Goal: Information Seeking & Learning: Learn about a topic

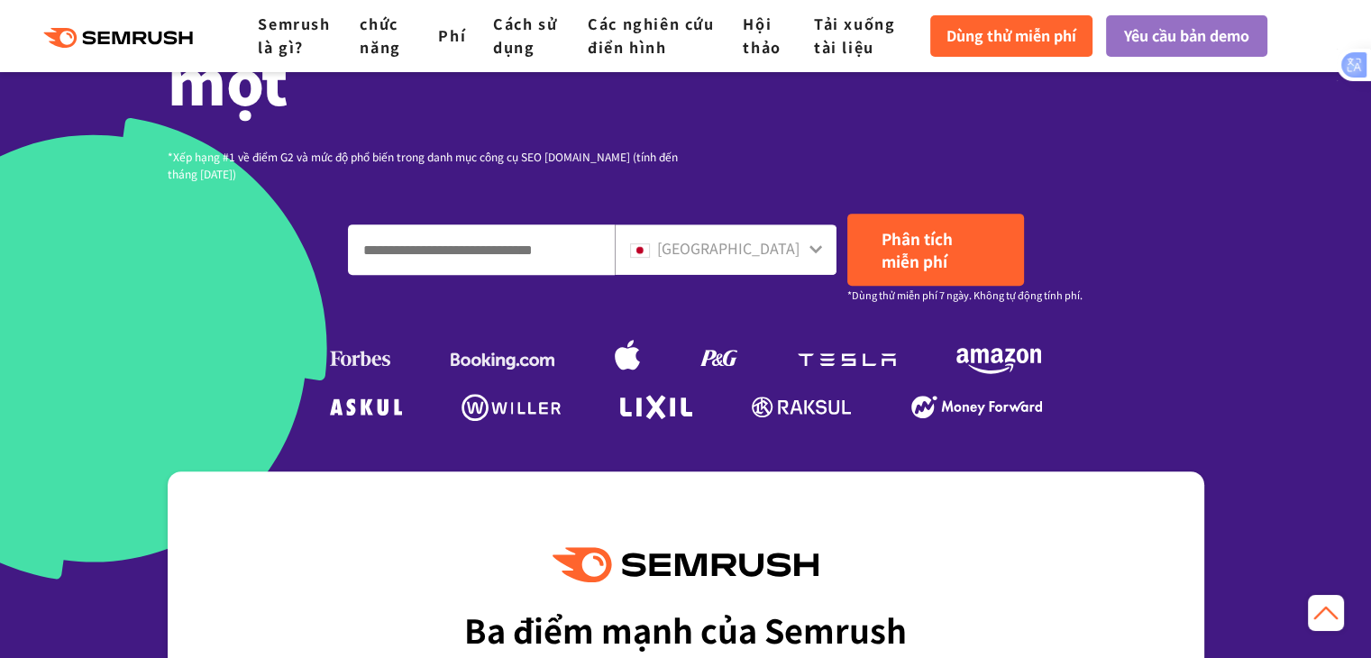
scroll to position [667, 0]
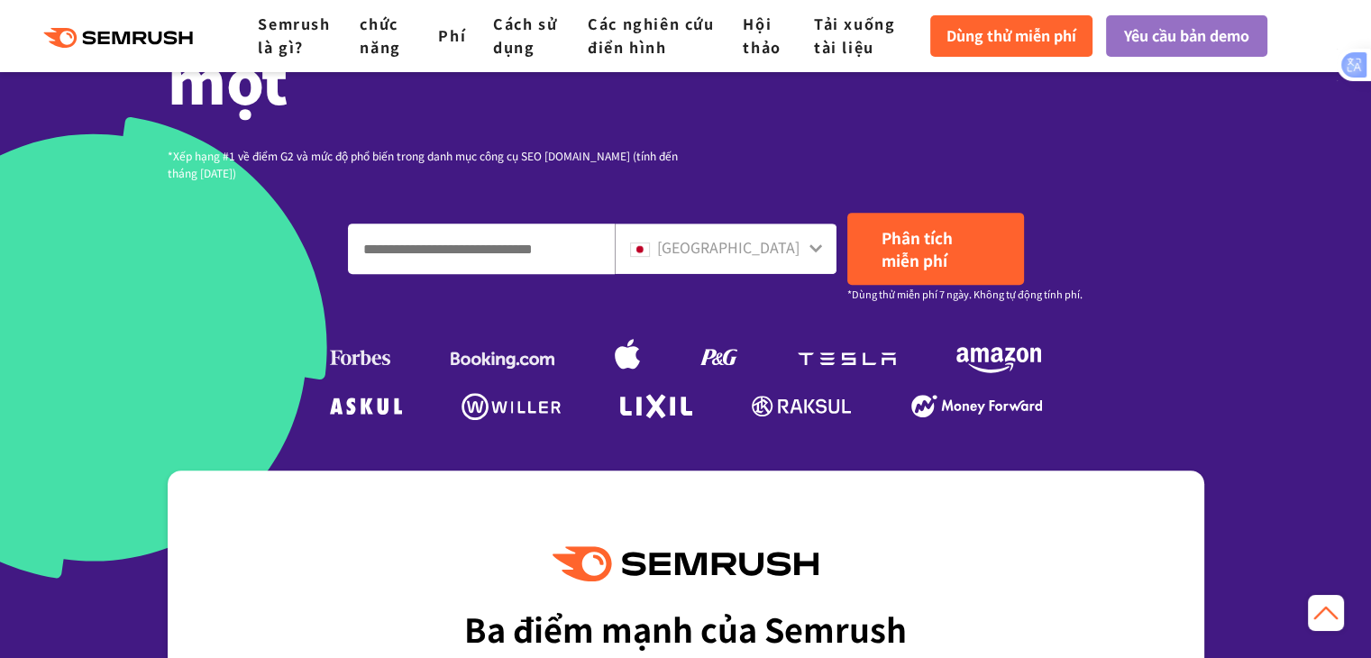
click at [602, 255] on input "Nhập tên miền, từ khóa hoặc URL" at bounding box center [481, 248] width 265 height 49
click at [793, 257] on font "[GEOGRAPHIC_DATA]" at bounding box center [728, 247] width 142 height 22
click at [816, 257] on div at bounding box center [816, 246] width 14 height 23
click at [815, 250] on icon at bounding box center [815, 248] width 13 height 8
click at [786, 246] on font "[GEOGRAPHIC_DATA]" at bounding box center [728, 247] width 142 height 22
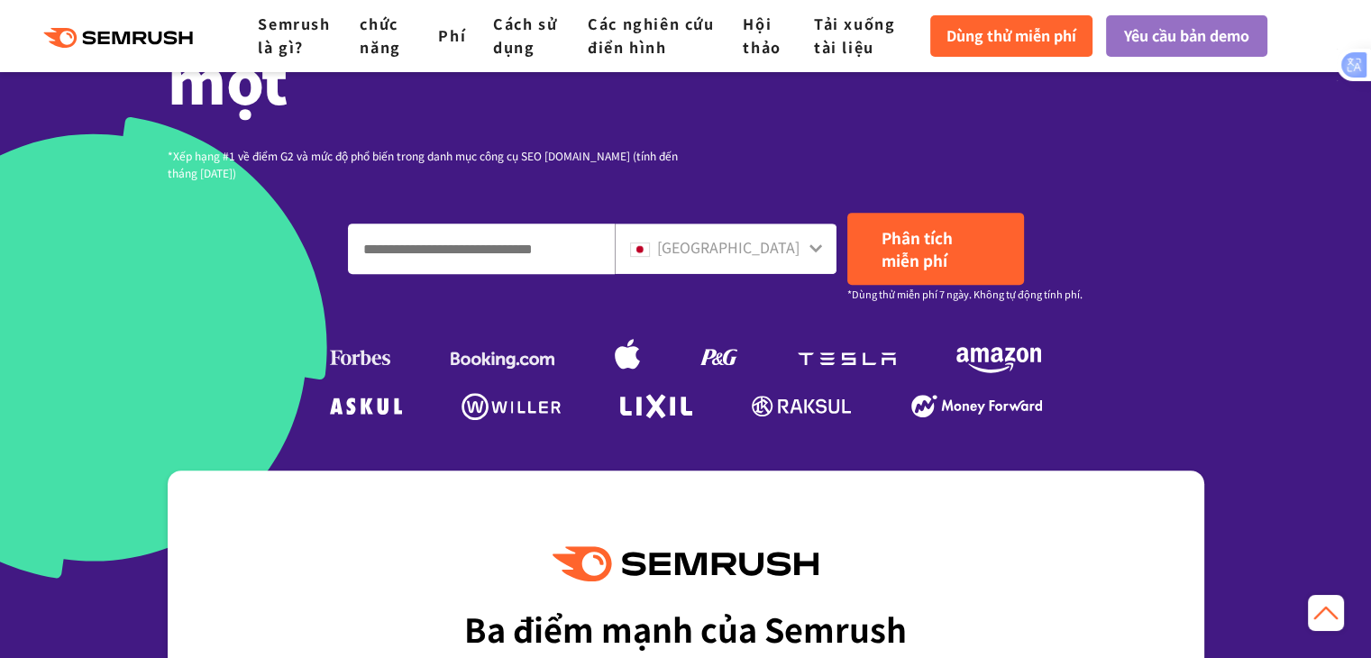
click at [829, 253] on div "[GEOGRAPHIC_DATA]" at bounding box center [726, 249] width 222 height 50
click at [810, 249] on icon at bounding box center [816, 248] width 14 height 14
drag, startPoint x: 810, startPoint y: 249, endPoint x: 779, endPoint y: 240, distance: 32.8
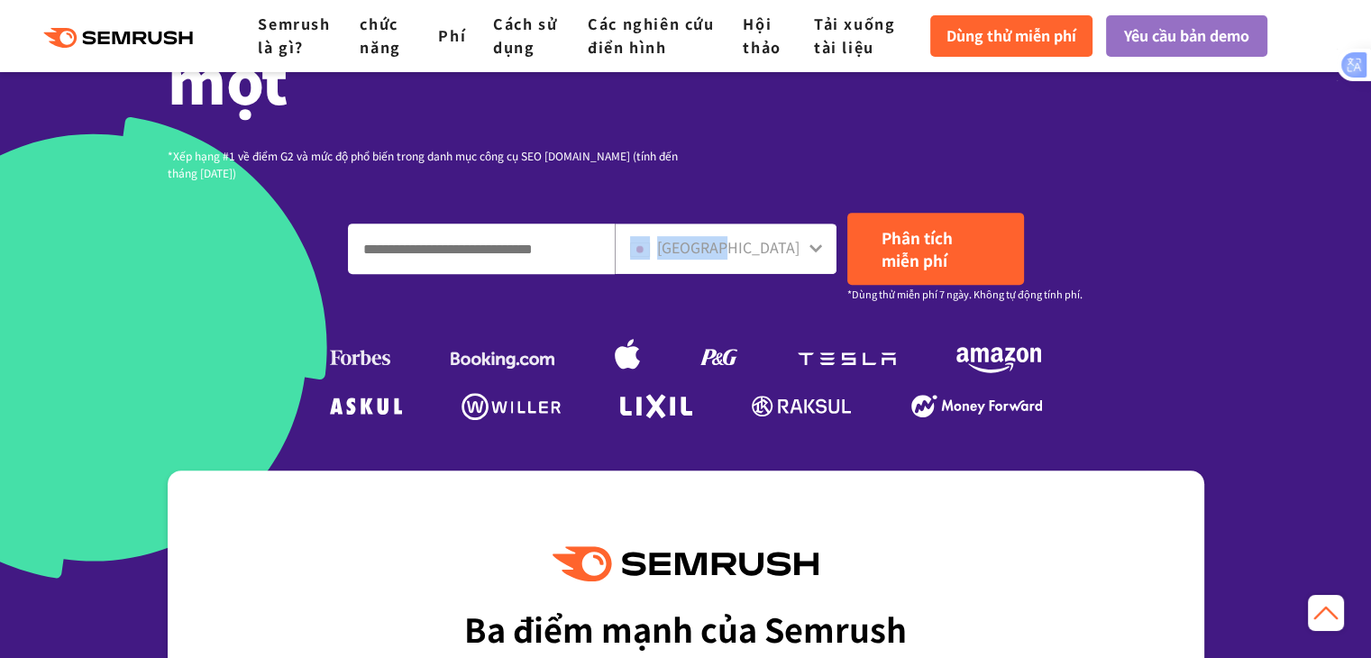
click at [779, 240] on div "[GEOGRAPHIC_DATA]" at bounding box center [726, 249] width 222 height 50
click at [779, 240] on font "[GEOGRAPHIC_DATA]" at bounding box center [728, 247] width 142 height 22
click at [779, 239] on font "[GEOGRAPHIC_DATA]" at bounding box center [728, 247] width 142 height 22
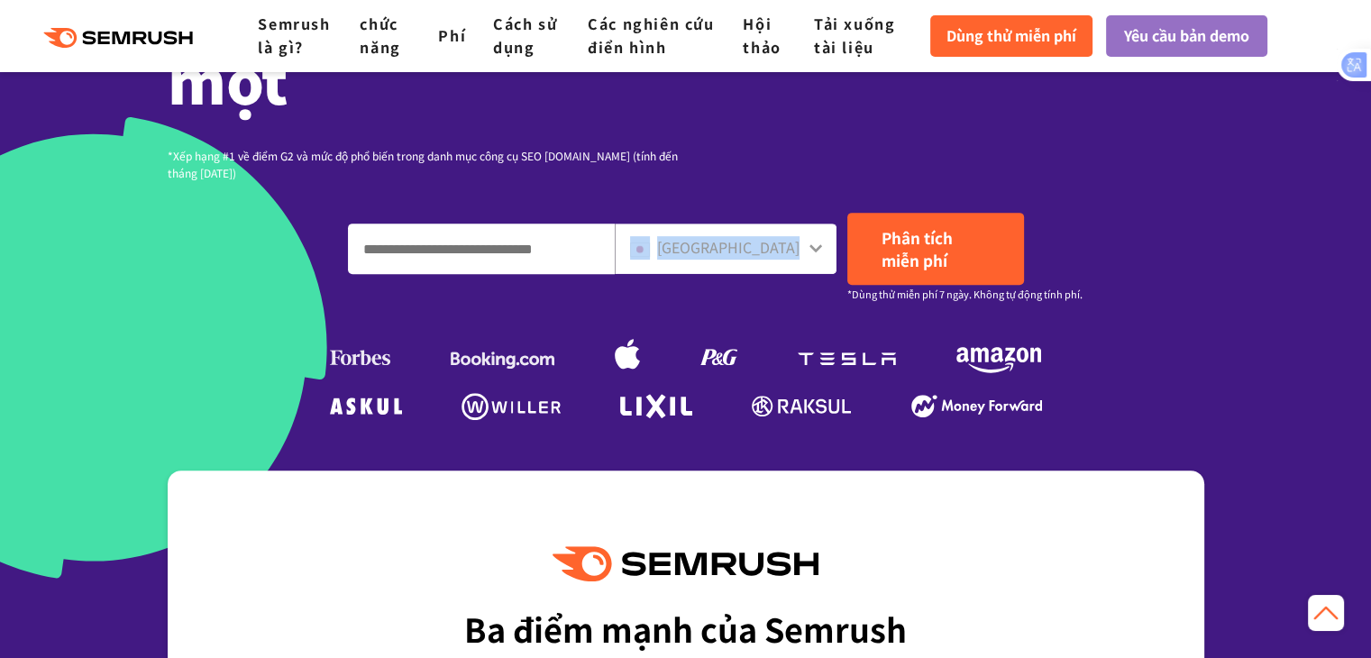
click at [779, 239] on font "[GEOGRAPHIC_DATA]" at bounding box center [728, 247] width 142 height 22
click at [778, 239] on font "[GEOGRAPHIC_DATA]" at bounding box center [728, 247] width 142 height 22
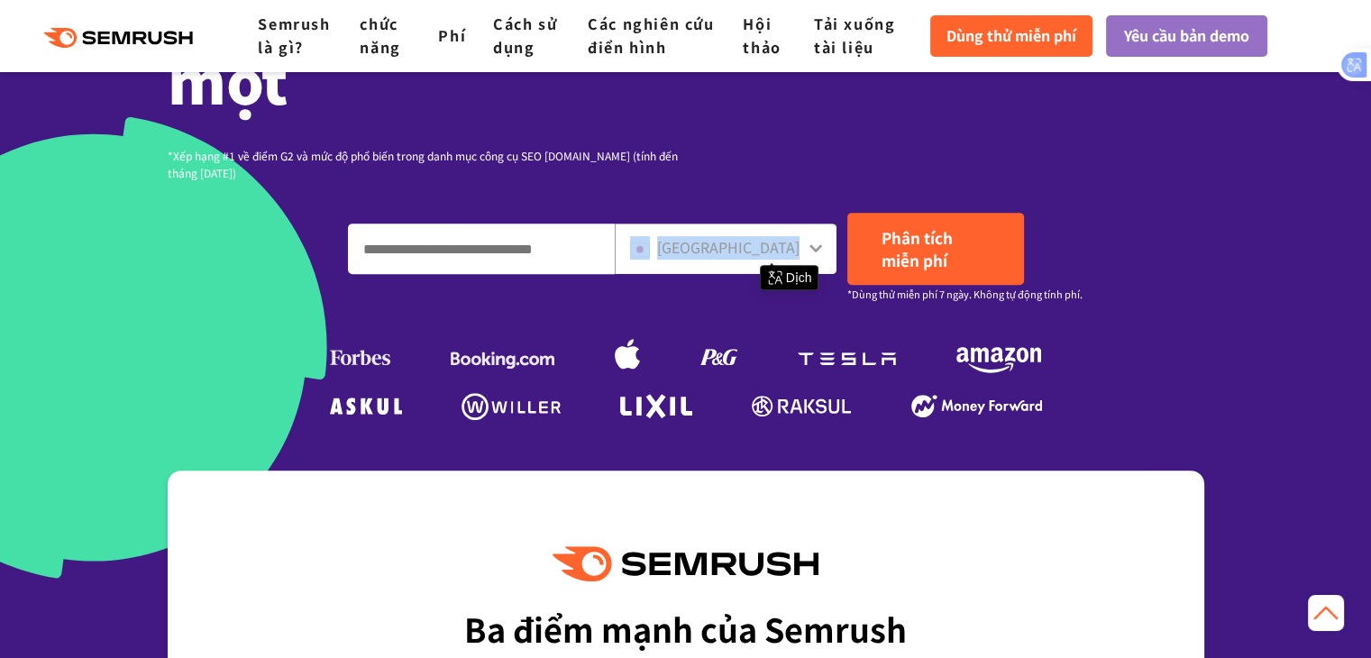
click at [778, 239] on font "[GEOGRAPHIC_DATA]" at bounding box center [728, 247] width 142 height 22
click at [1045, 24] on span "Dùng thử miễn phí" at bounding box center [1012, 35] width 130 height 23
click at [541, 242] on input "Nhập tên miền, từ khóa hoặc URL" at bounding box center [481, 248] width 265 height 49
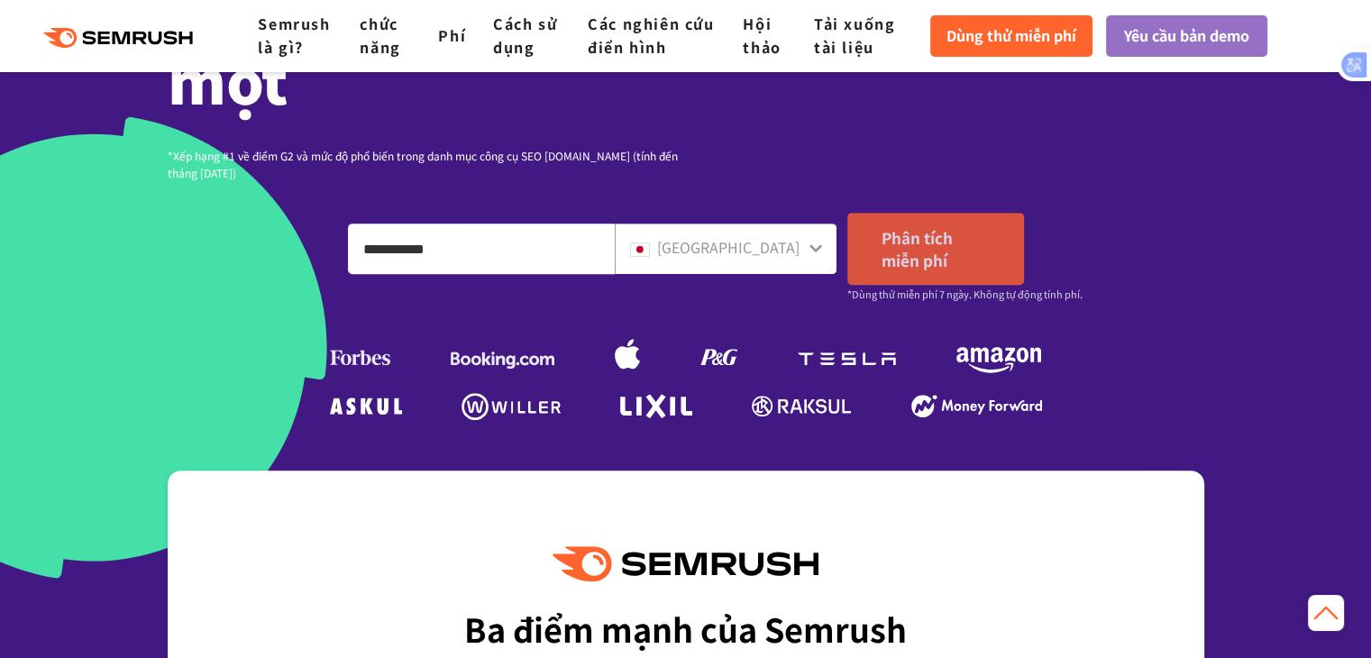
type input "**********"
click at [949, 246] on font "Phân tích miễn phí" at bounding box center [917, 248] width 71 height 45
